Goal: Contribute content

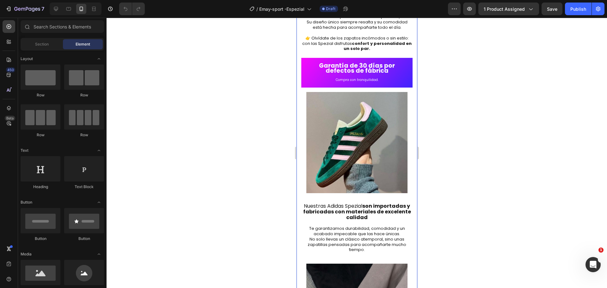
scroll to position [1074, 0]
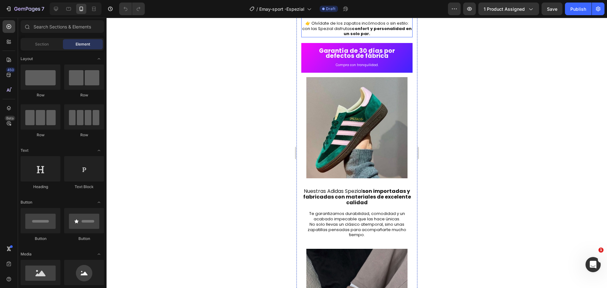
click at [366, 37] on h2 "Las Adidas Spezial son el aliado perfecto, Su diseño único siempre resalta y su…" at bounding box center [356, 18] width 111 height 39
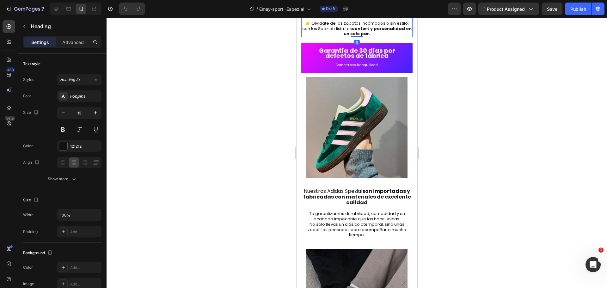
click at [365, 37] on h2 "Las Adidas Spezial son el aliado perfecto, Su diseño único siempre resalta y su…" at bounding box center [356, 18] width 111 height 39
click at [362, 37] on p "Las Adidas Spezial son el aliado perfecto, Su diseño único siempre resalta y su…" at bounding box center [356, 17] width 110 height 37
click at [396, 37] on p "Las Adidas Spezial son el aliado perfecto, Su diseño único siempre resalta y su…" at bounding box center [356, 17] width 110 height 37
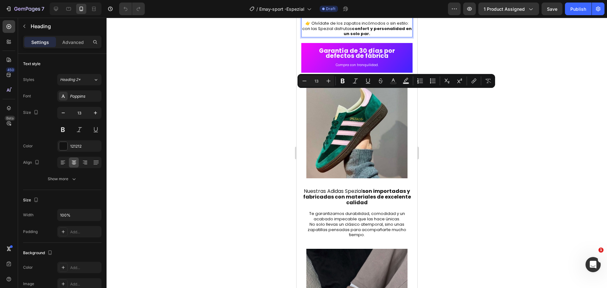
drag, startPoint x: 403, startPoint y: 105, endPoint x: 302, endPoint y: 94, distance: 100.7
click at [302, 37] on p "Las Adidas Spezial son el aliado perfecto, Su diseño único siempre resalta y su…" at bounding box center [356, 17] width 110 height 37
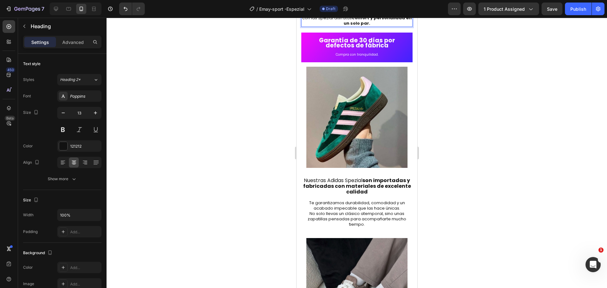
click at [346, 26] on p "⁠⁠⁠⁠⁠⁠⁠ 👉 Olvídate de los zapatos incómodos o sin estilo: con las Spezial disfr…" at bounding box center [356, 12] width 110 height 27
click at [351, 26] on p "⁠⁠⁠⁠⁠⁠⁠ 👉 Olvídate de los zapatos incómodos o sin estilo: con las Spezial disfr…" at bounding box center [356, 12] width 110 height 27
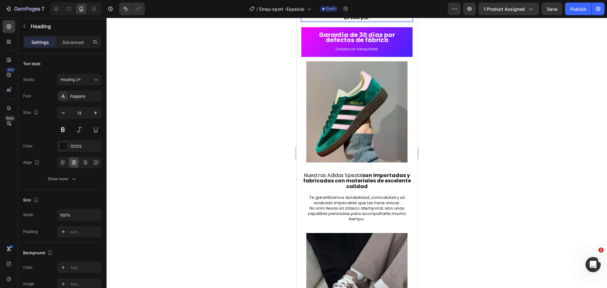
click at [304, 21] on p "⁠⁠⁠⁠⁠⁠⁠ 👉 Olvídate de los zapatos incómodos o sin estilo: con las Spezial disfr…" at bounding box center [356, 9] width 110 height 21
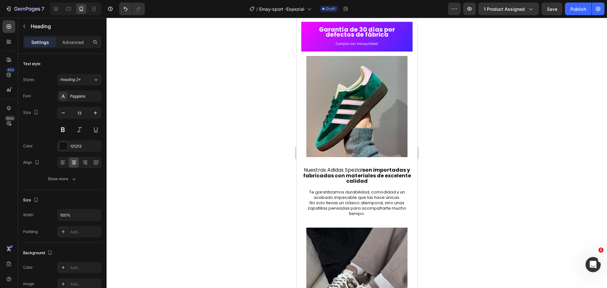
click at [510, 132] on div at bounding box center [357, 153] width 500 height 270
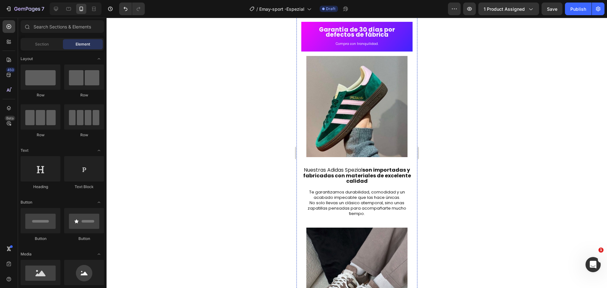
click at [338, 15] on p "👉 Olvídate de los zapatos incómodos o sin estilo: con las Spezial disfrutas con…" at bounding box center [356, 7] width 110 height 16
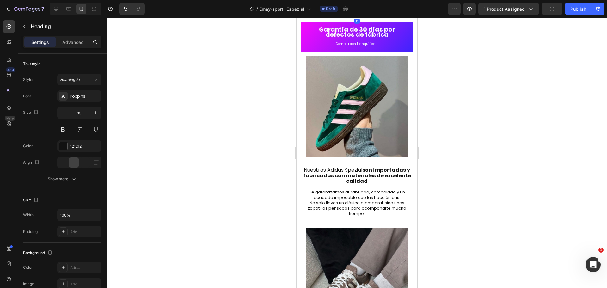
click at [442, 114] on div at bounding box center [357, 153] width 500 height 270
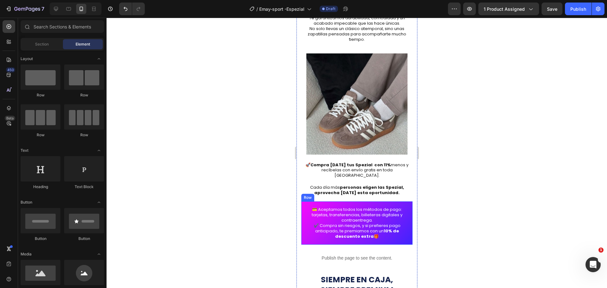
scroll to position [1233, 0]
